Goal: Check status: Check status

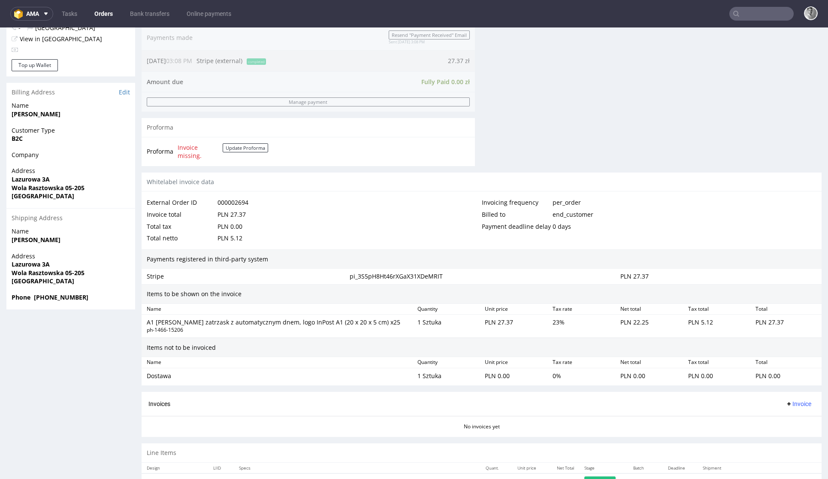
scroll to position [346, 0]
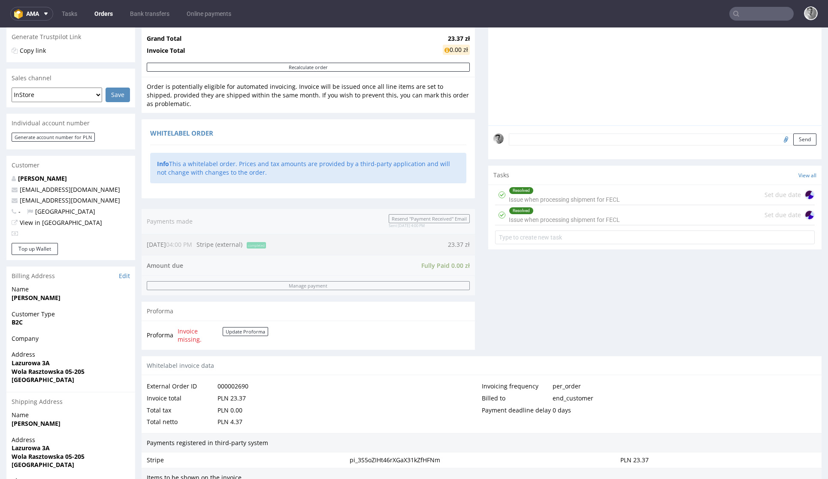
scroll to position [259, 0]
